Goal: Task Accomplishment & Management: Use online tool/utility

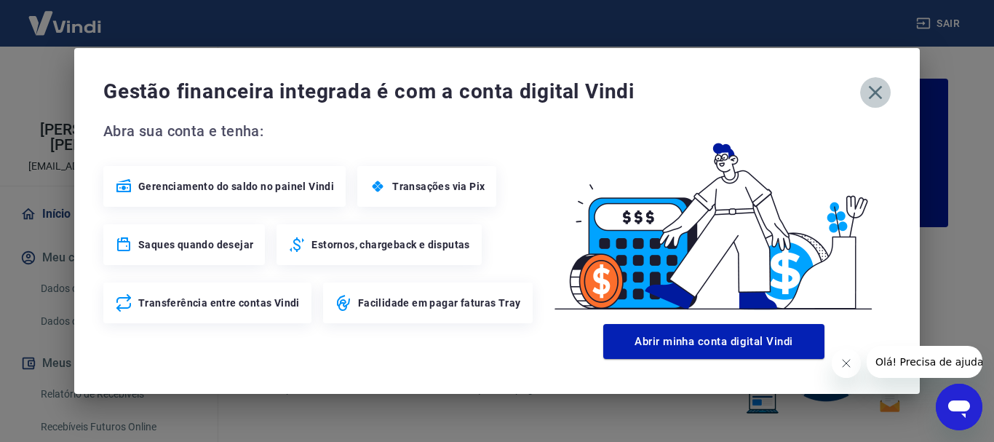
click at [885, 92] on icon "button" at bounding box center [874, 92] width 23 height 23
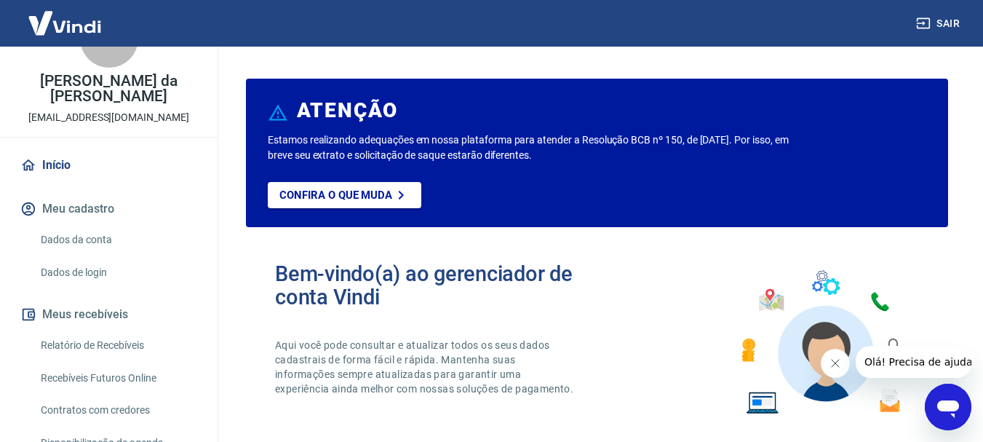
scroll to position [73, 0]
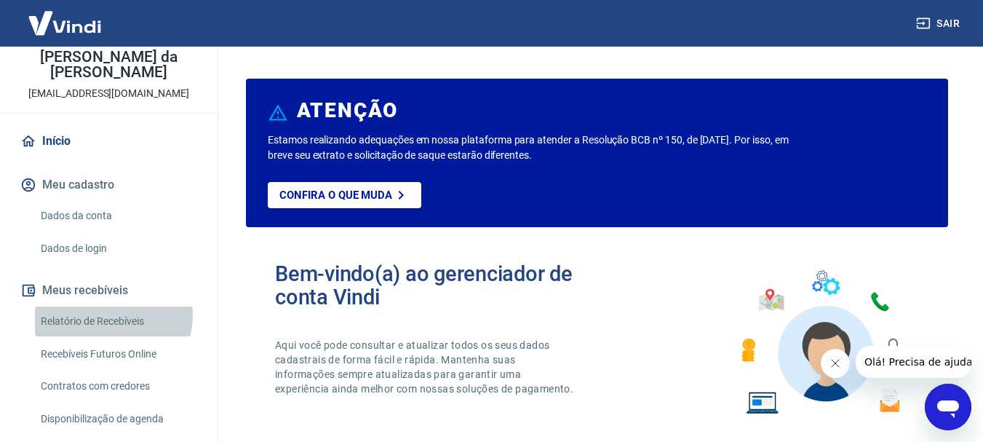
click at [111, 306] on link "Relatório de Recebíveis" at bounding box center [117, 321] width 165 height 30
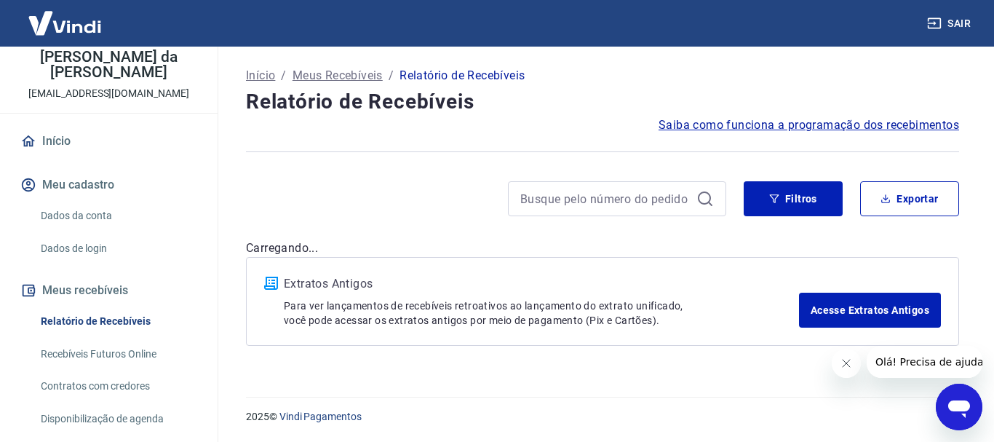
click at [118, 339] on link "Recebíveis Futuros Online" at bounding box center [117, 354] width 165 height 30
